Goal: Task Accomplishment & Management: Use online tool/utility

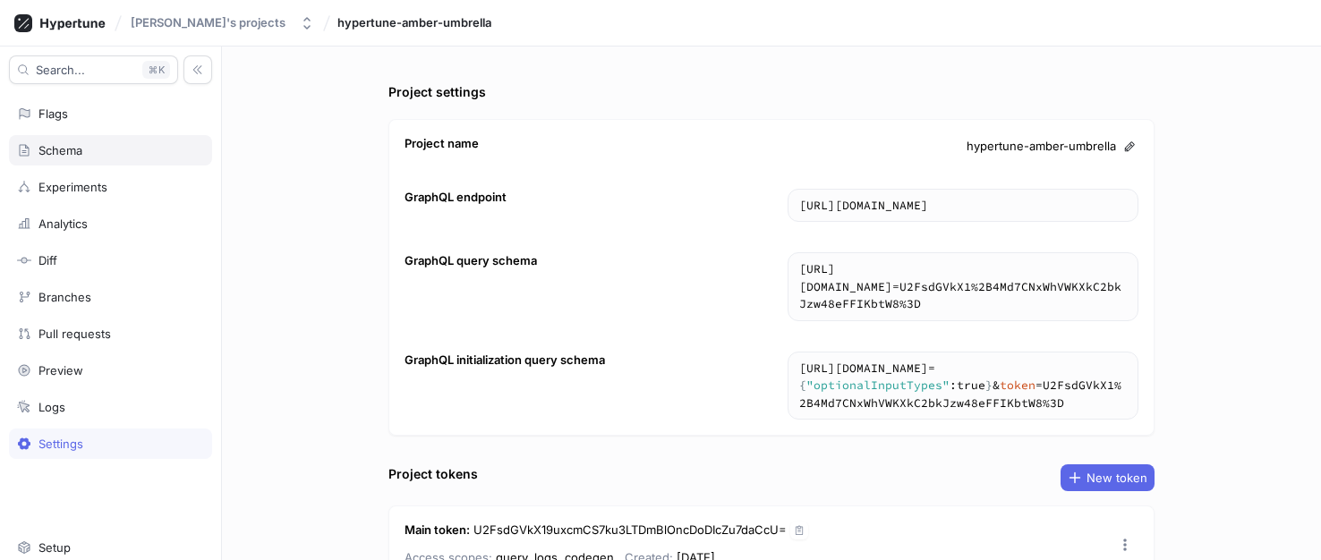
click at [64, 146] on div "Schema" at bounding box center [60, 150] width 44 height 14
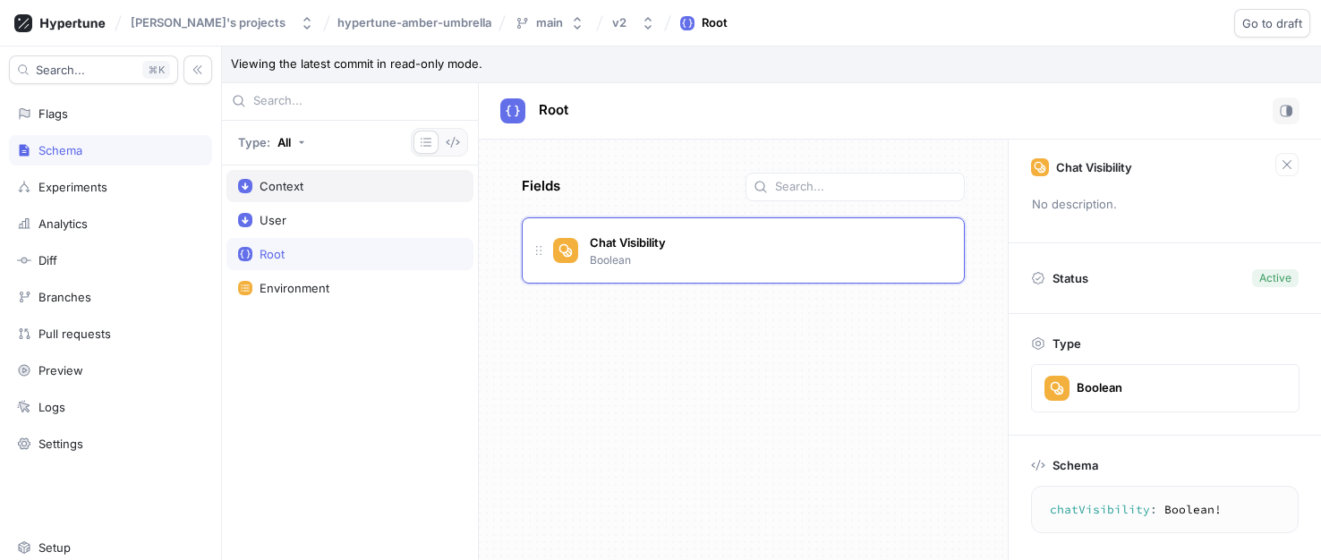
click at [288, 186] on div "Context" at bounding box center [281, 186] width 44 height 14
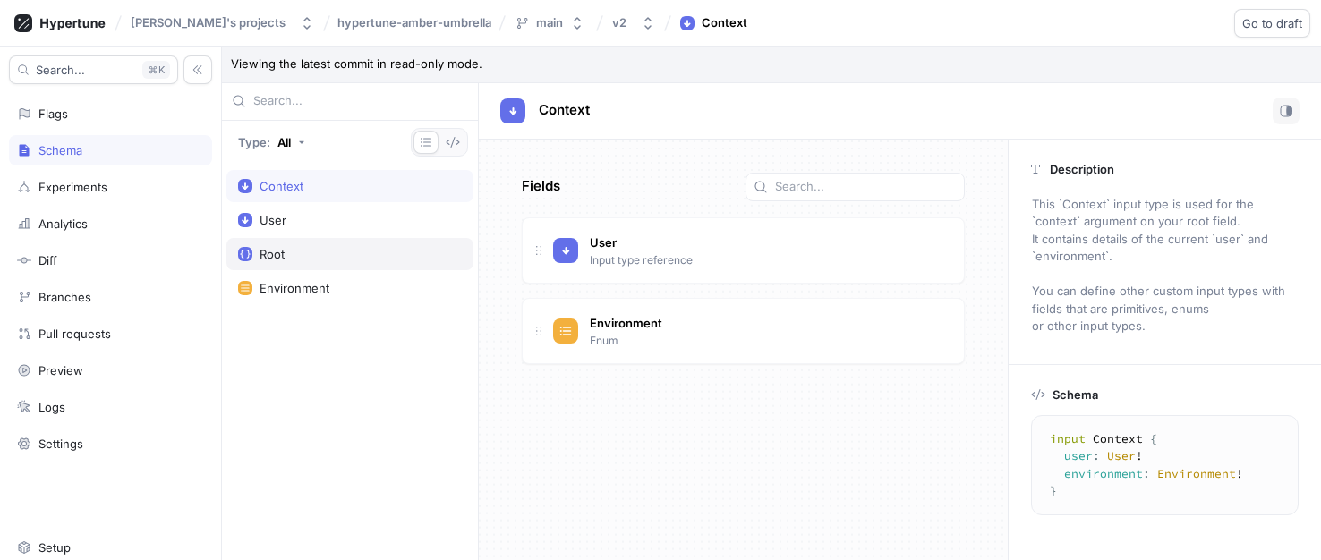
click at [291, 250] on div "Root" at bounding box center [350, 254] width 224 height 14
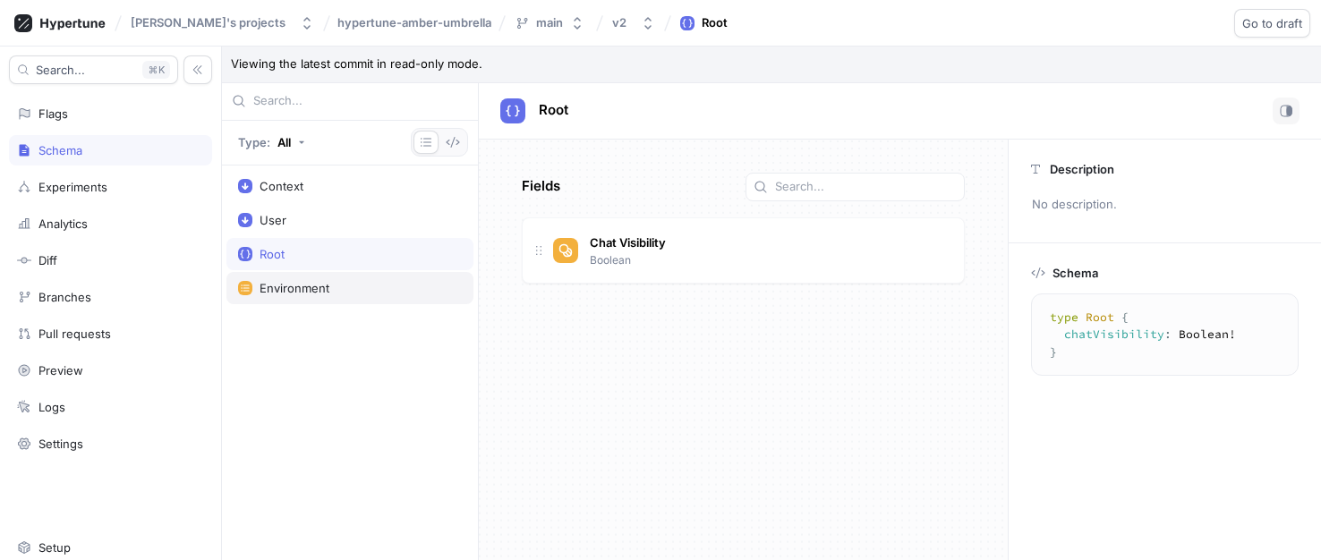
click at [293, 281] on div "Environment" at bounding box center [294, 288] width 70 height 14
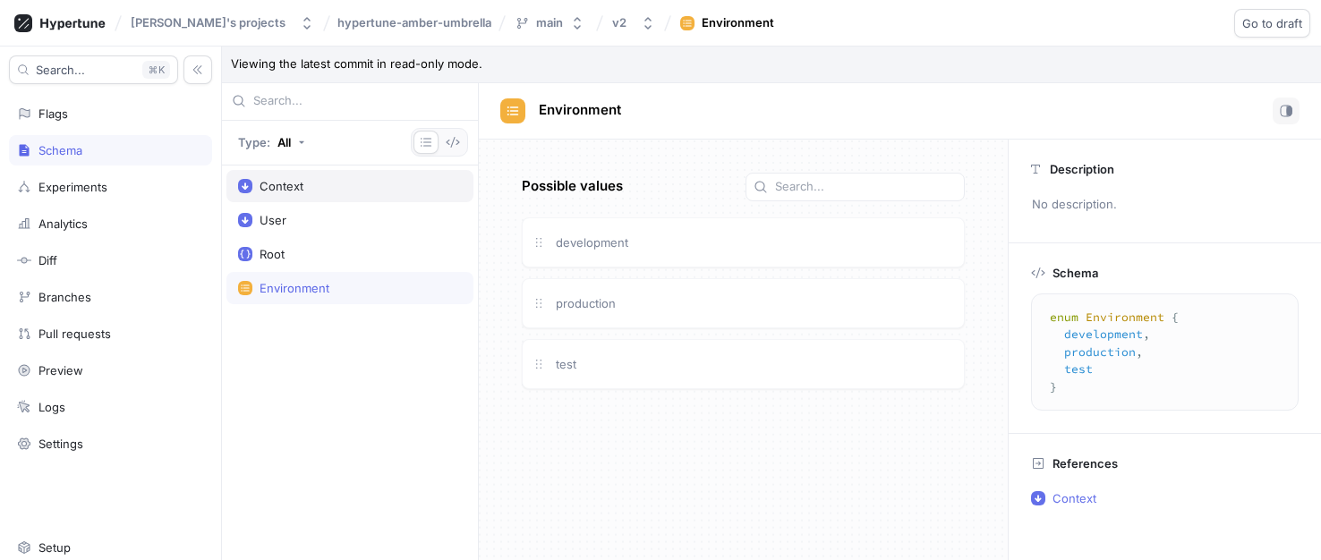
click at [307, 193] on div "Context" at bounding box center [349, 186] width 247 height 32
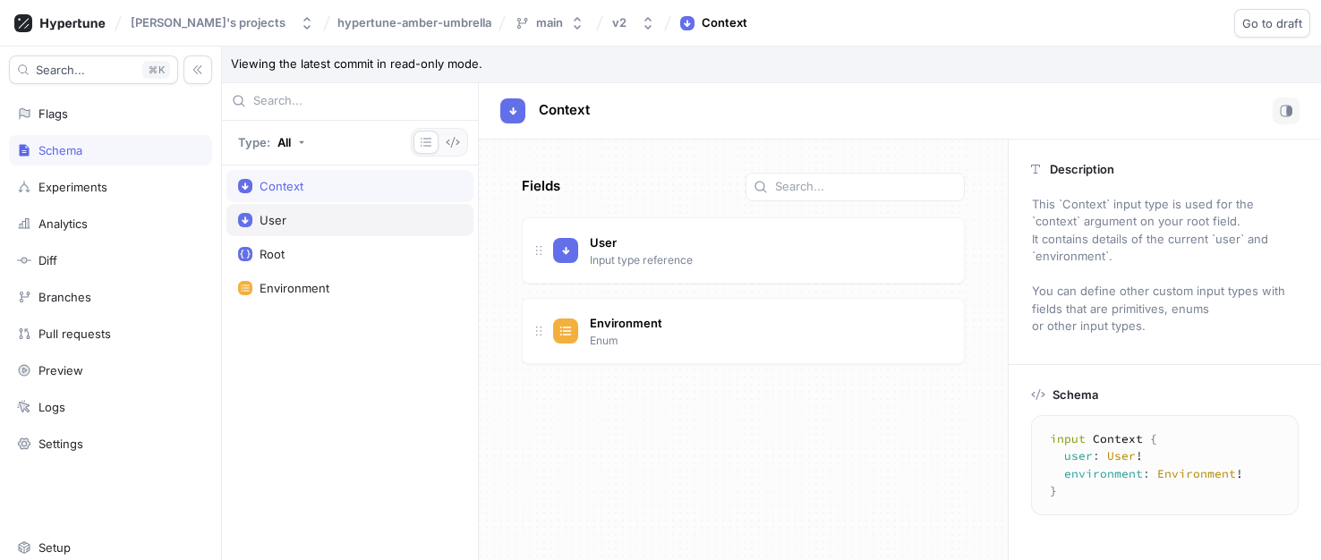
click at [301, 224] on div "User" at bounding box center [350, 220] width 224 height 14
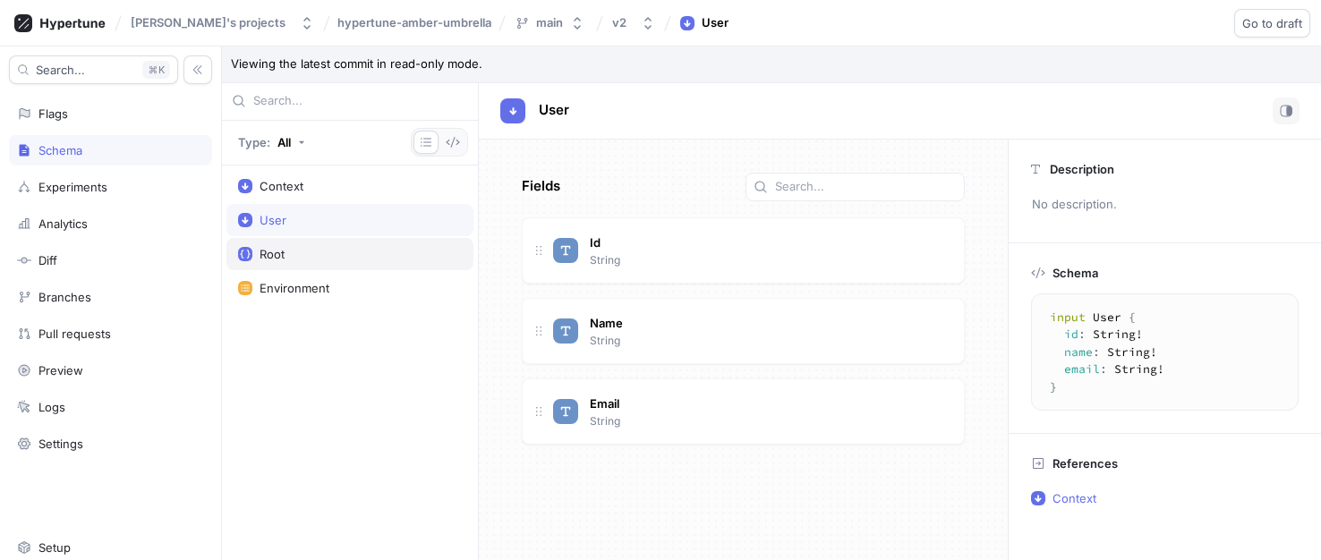
click at [296, 251] on div "Root" at bounding box center [350, 254] width 224 height 14
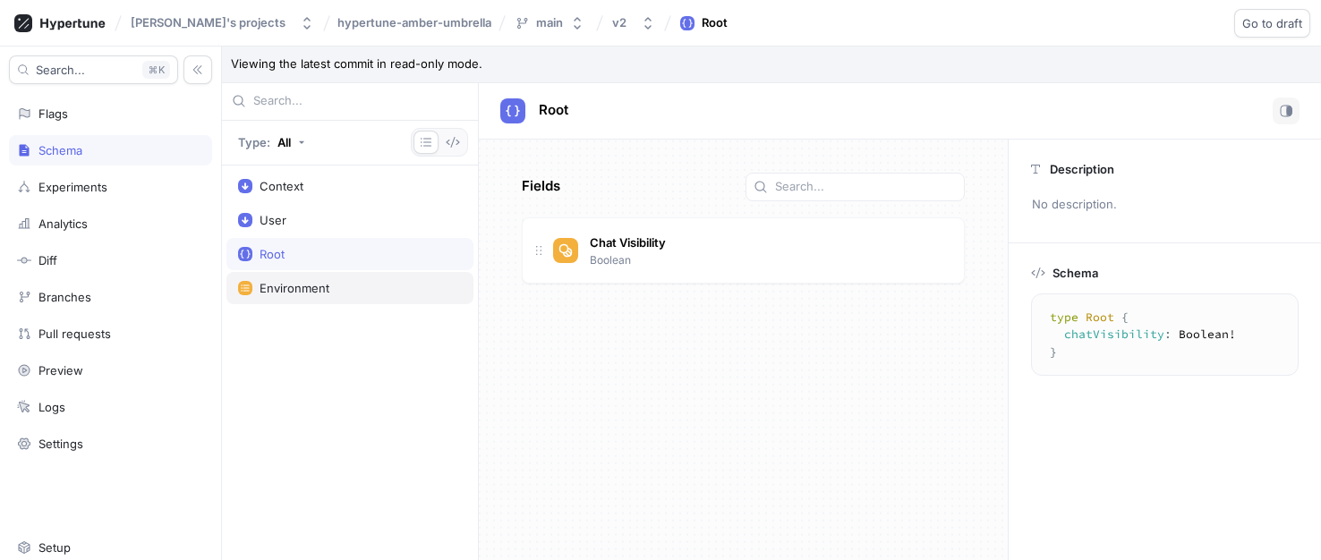
click at [296, 273] on div "Environment" at bounding box center [349, 288] width 247 height 32
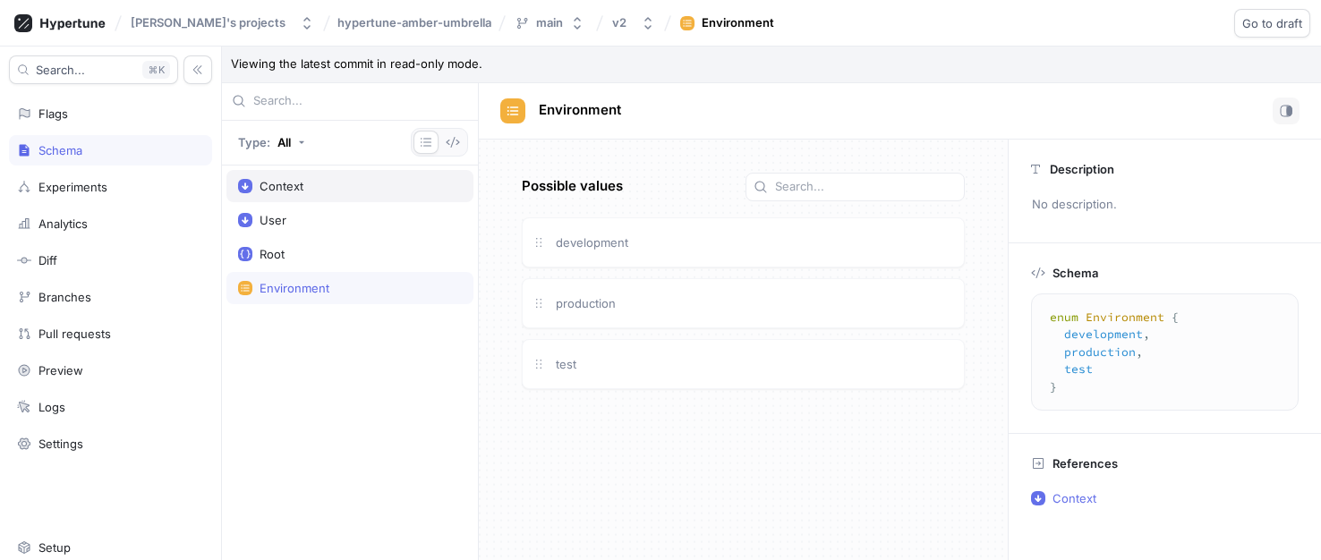
click at [309, 183] on div "Context" at bounding box center [350, 186] width 224 height 14
type textarea "input Context { user: User! environment: Environment! }"
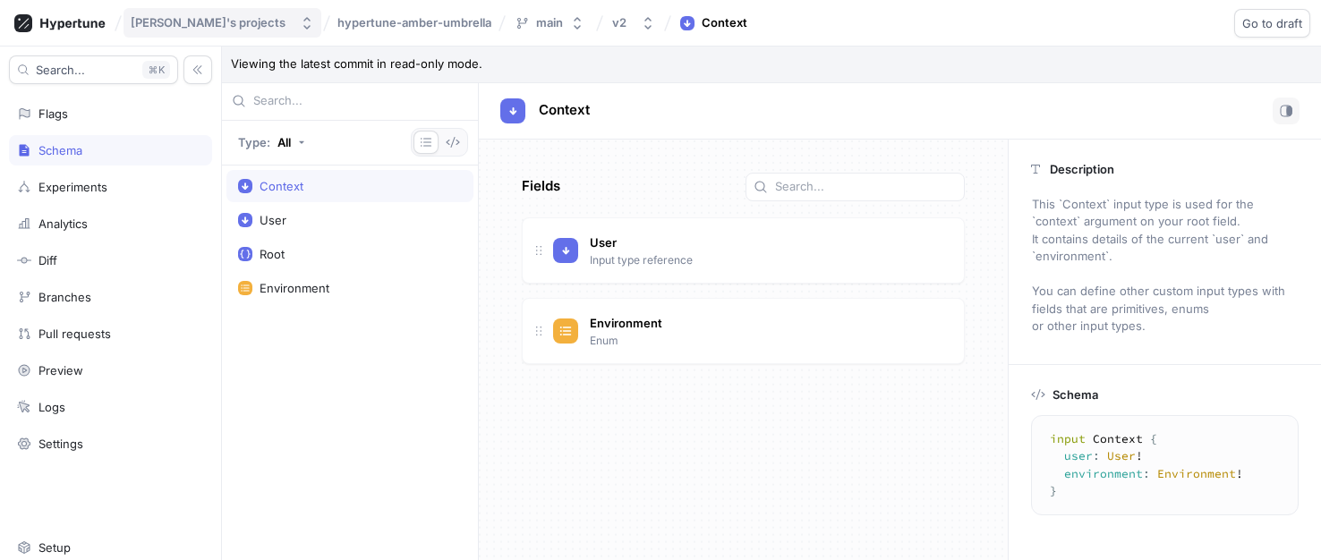
click at [200, 21] on div "[PERSON_NAME]'s projects" at bounding box center [208, 22] width 155 height 15
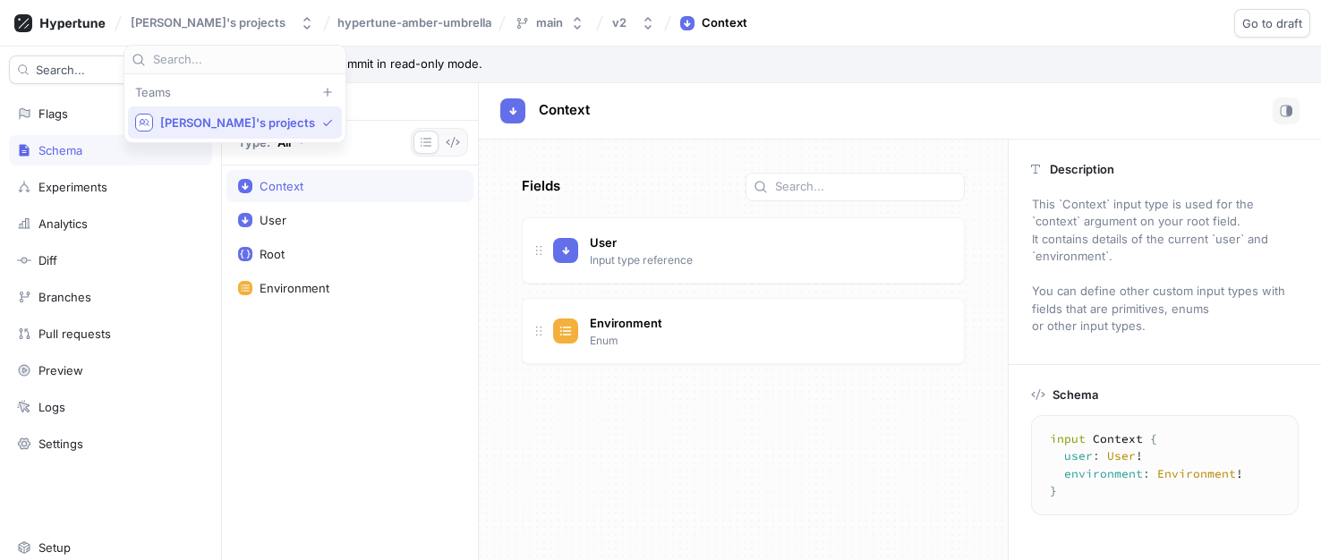
click at [199, 120] on span "[PERSON_NAME]'s projects" at bounding box center [237, 122] width 155 height 15
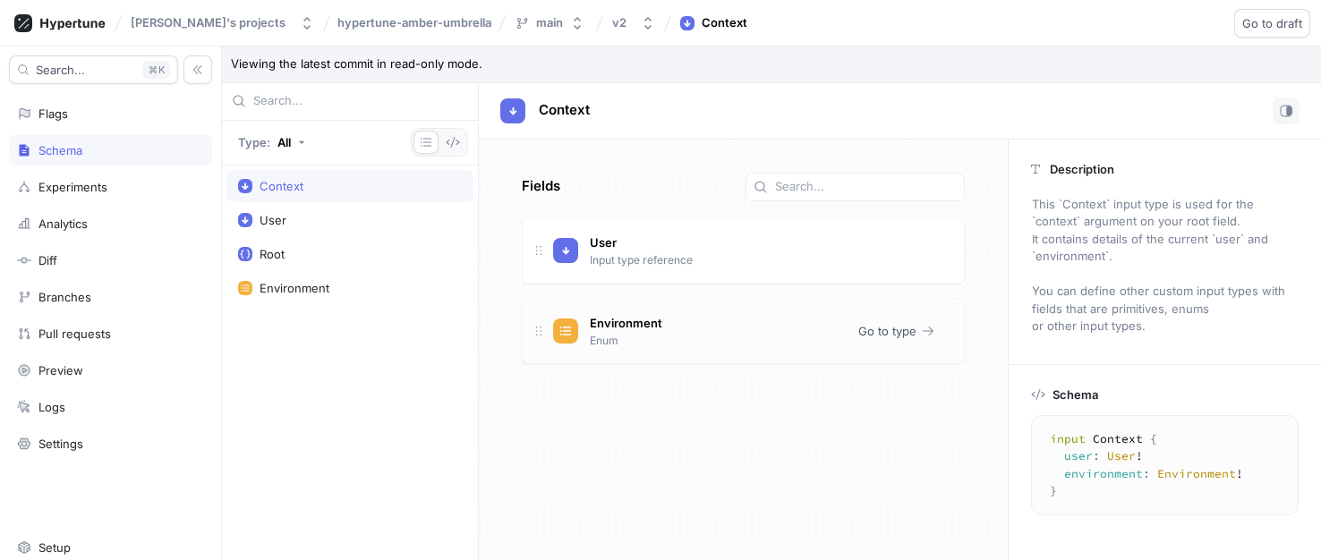
click at [654, 319] on span "Environment" at bounding box center [626, 323] width 72 height 14
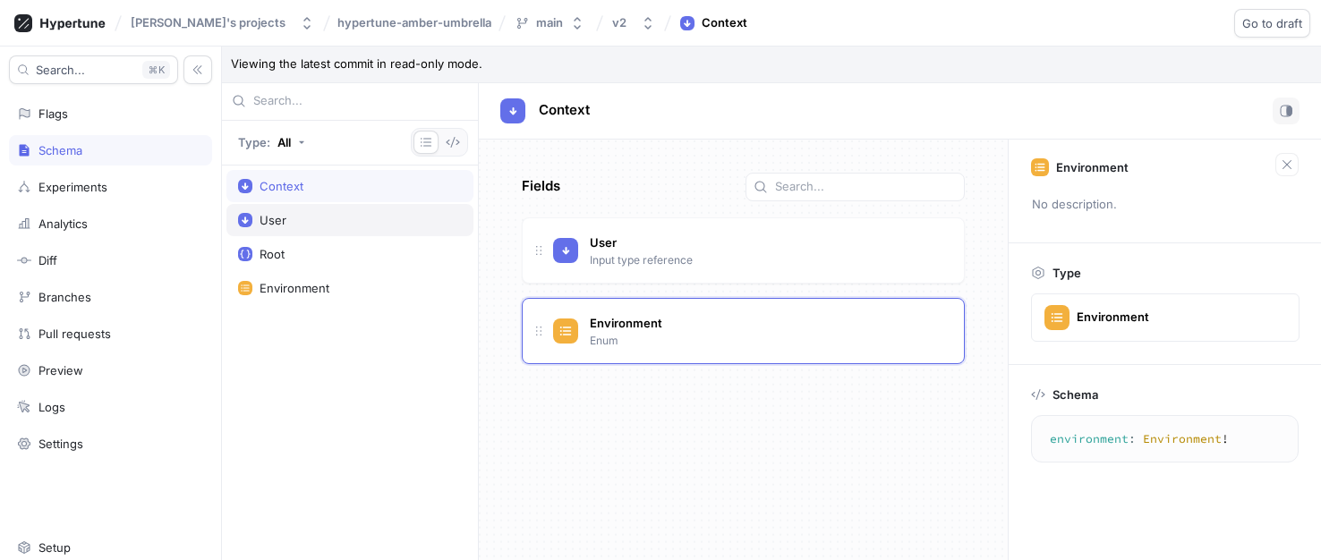
click at [333, 227] on div "User" at bounding box center [349, 220] width 247 height 32
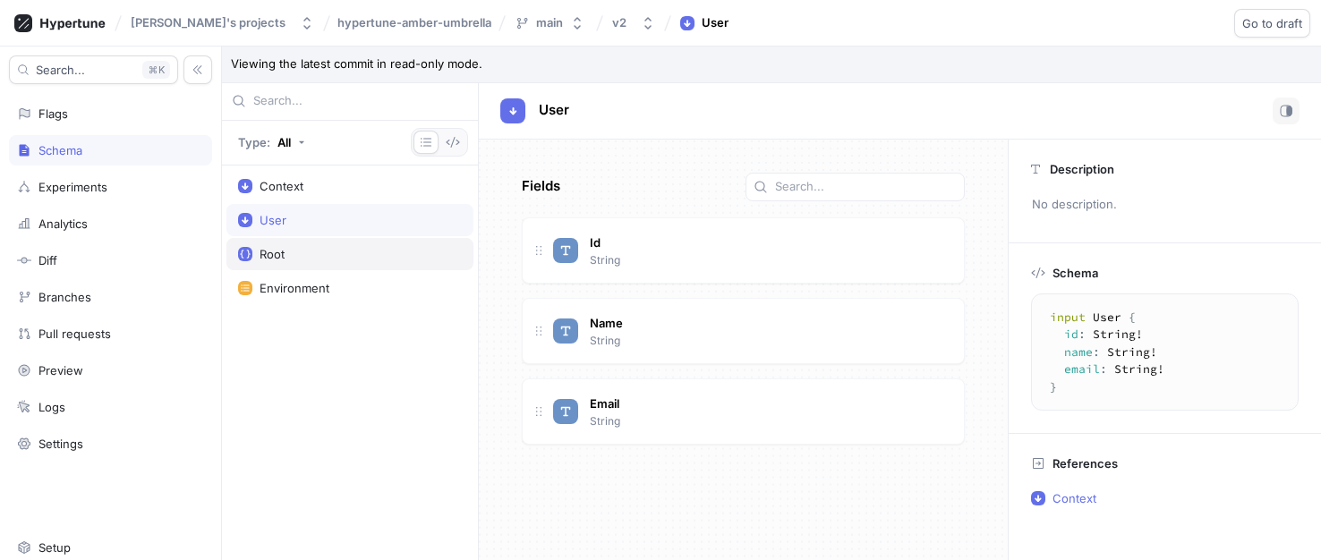
click at [308, 251] on div "Root" at bounding box center [350, 254] width 224 height 14
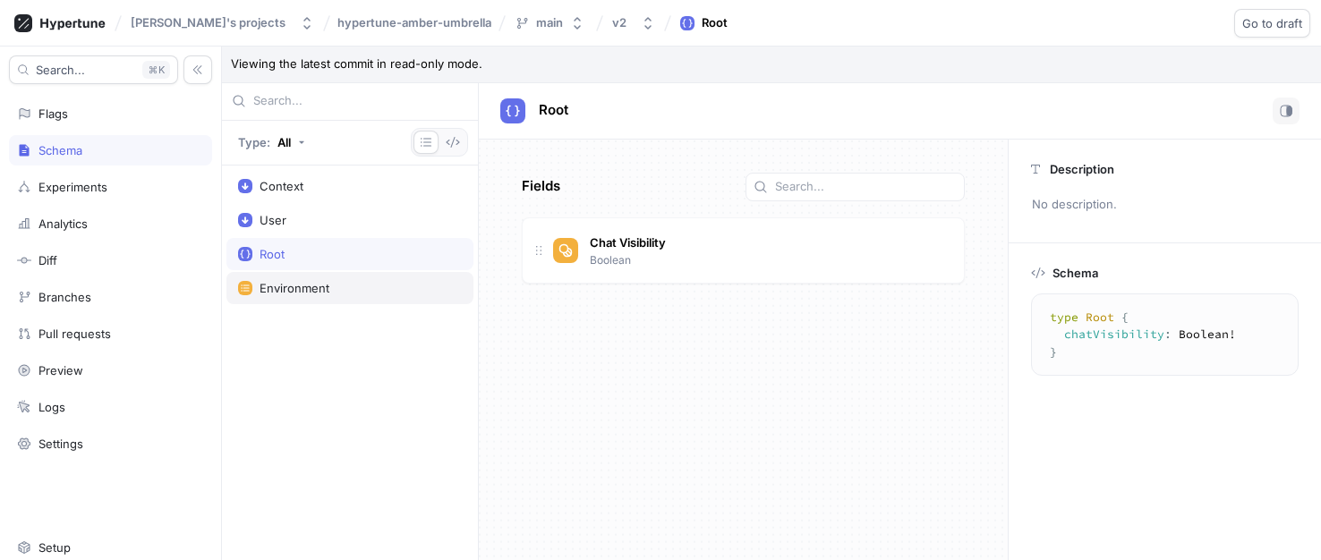
click at [303, 281] on div "Environment" at bounding box center [294, 288] width 70 height 14
type textarea "enum Environment { development, production, test }"
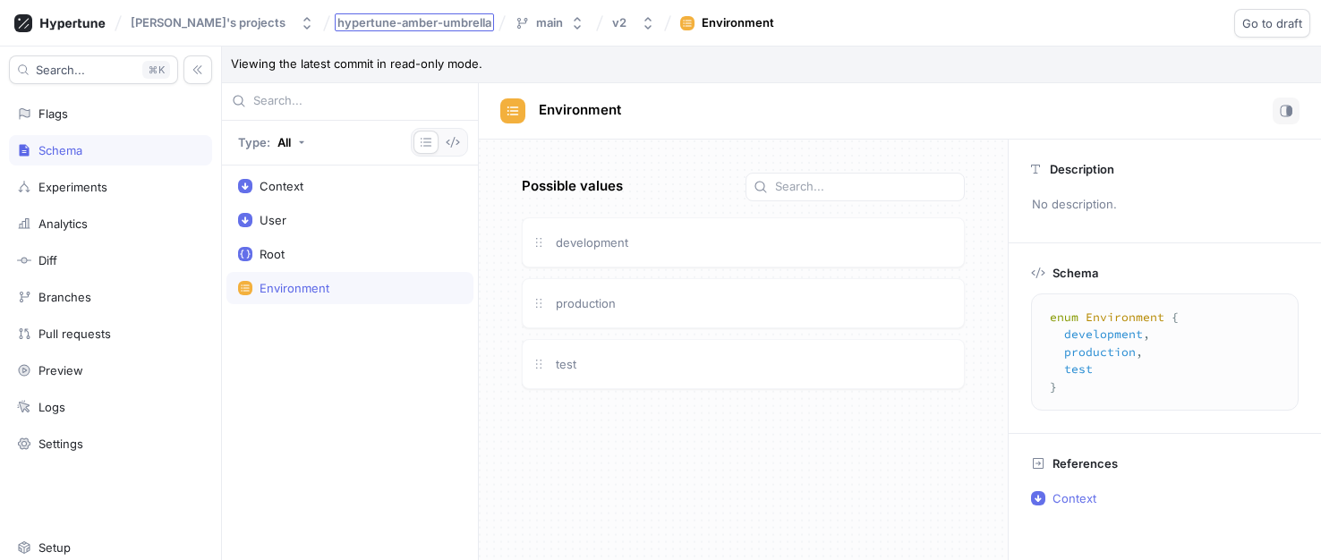
click at [344, 22] on span "hypertune-amber-umbrella" at bounding box center [414, 22] width 154 height 13
click at [537, 26] on div "main" at bounding box center [550, 22] width 27 height 15
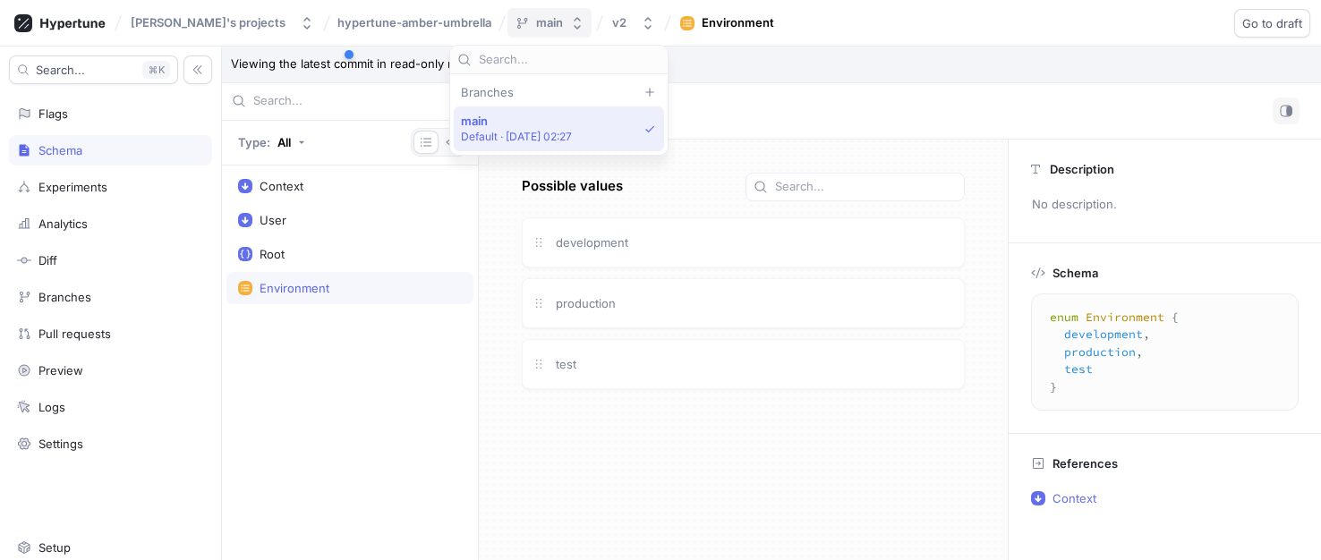
click at [536, 26] on div "main" at bounding box center [549, 22] width 27 height 15
